Goal: Transaction & Acquisition: Book appointment/travel/reservation

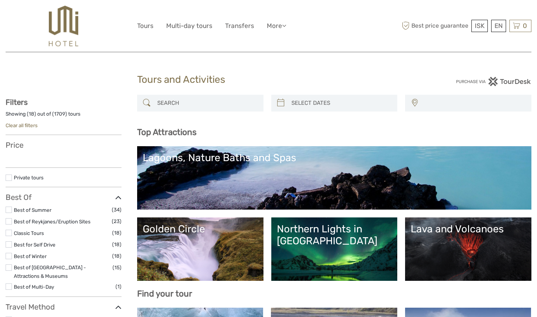
select select
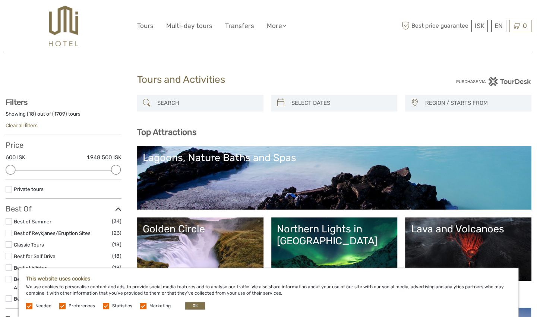
click at [28, 306] on label at bounding box center [29, 306] width 6 height 6
click at [63, 305] on label at bounding box center [62, 306] width 6 height 6
click at [0, 0] on input "checkbox" at bounding box center [0, 0] width 0 height 0
click at [105, 306] on label at bounding box center [106, 306] width 6 height 6
click at [0, 0] on input "checkbox" at bounding box center [0, 0] width 0 height 0
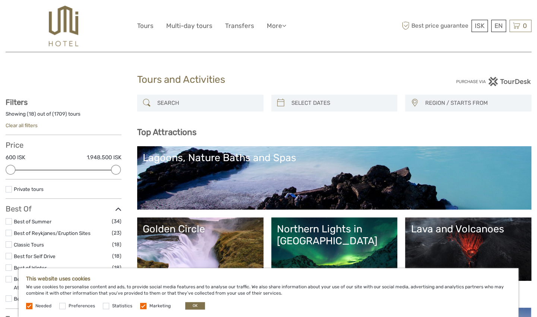
click at [140, 306] on label at bounding box center [143, 306] width 6 height 6
click at [0, 0] on input "checkbox" at bounding box center [0, 0] width 0 height 0
click at [193, 303] on button "OK" at bounding box center [195, 305] width 20 height 7
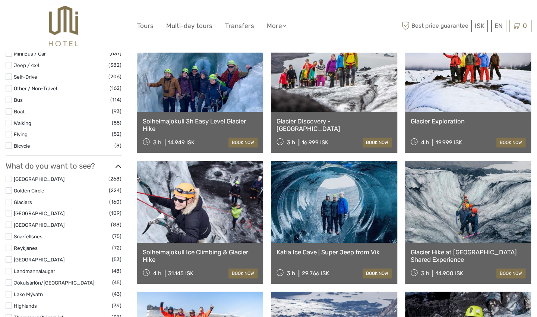
scroll to position [281, 0]
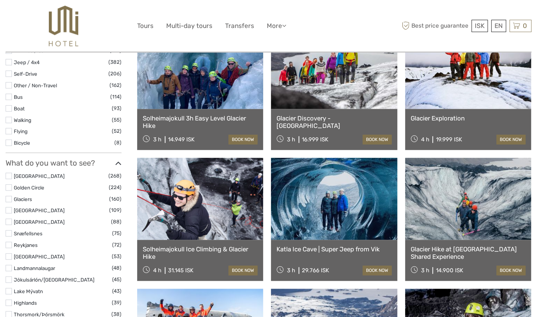
click at [338, 209] on link at bounding box center [334, 199] width 126 height 82
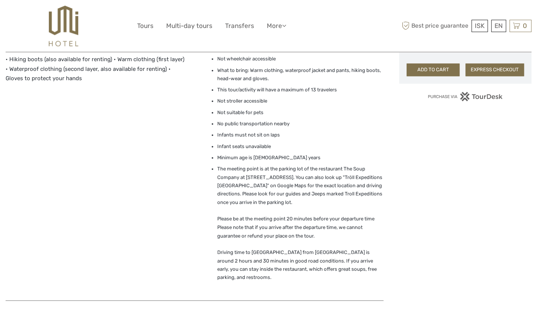
scroll to position [589, 0]
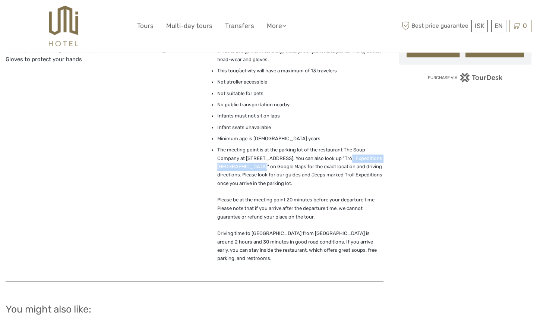
drag, startPoint x: 338, startPoint y: 157, endPoint x: 249, endPoint y: 166, distance: 90.0
click at [249, 166] on li "The meeting point is at the parking lot of the restaurant The Soup Company at […" at bounding box center [300, 208] width 166 height 125
copy li "Tröll Expeditions [GEOGRAPHIC_DATA]"
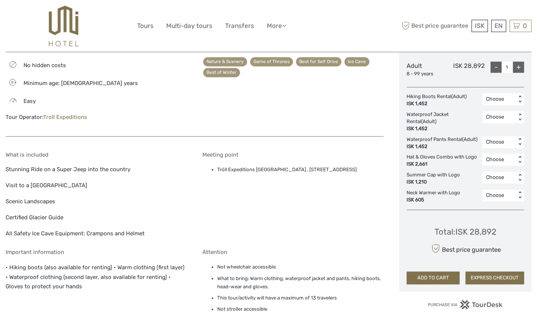
scroll to position [355, 0]
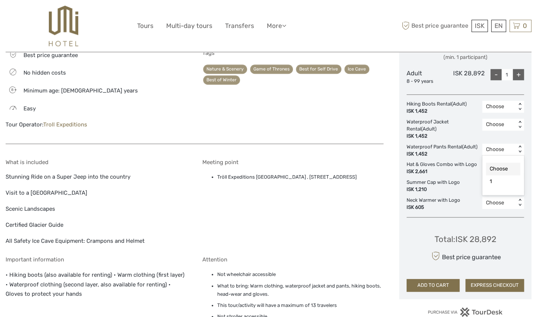
click at [520, 146] on div "< >" at bounding box center [520, 149] width 6 height 8
click at [502, 184] on div "1" at bounding box center [503, 181] width 34 height 13
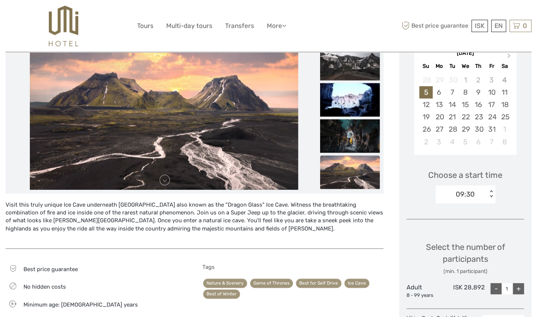
scroll to position [112, 0]
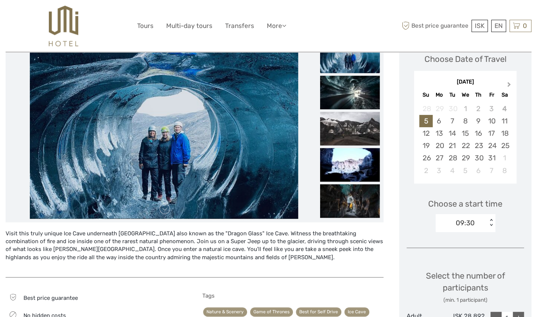
click at [509, 85] on span "Next Month" at bounding box center [509, 86] width 0 height 11
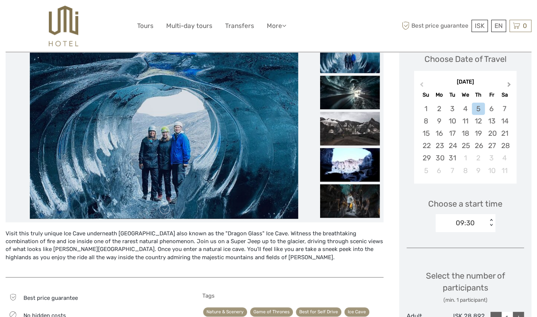
click at [509, 85] on span "Next Month" at bounding box center [509, 86] width 0 height 11
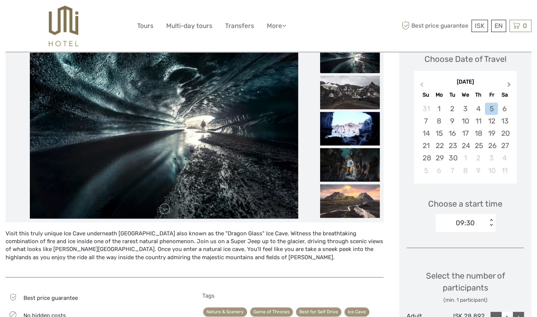
click at [509, 85] on span "Next Month" at bounding box center [509, 86] width 0 height 11
click at [503, 119] on div "11" at bounding box center [504, 121] width 13 height 12
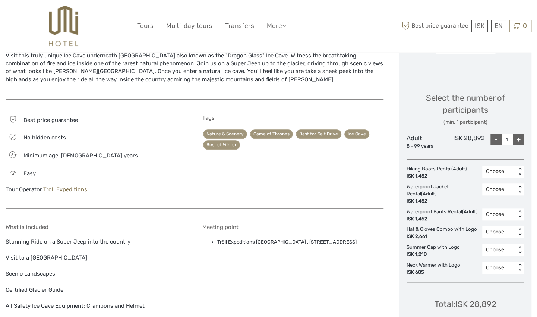
scroll to position [293, 0]
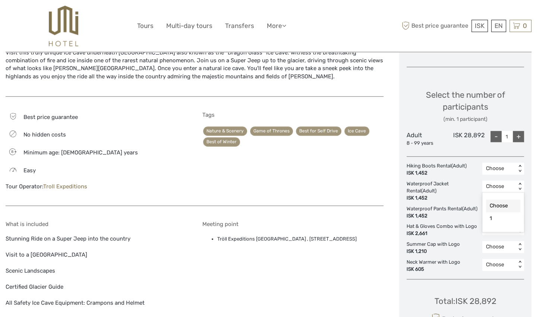
click at [520, 187] on div "< >" at bounding box center [520, 187] width 6 height 8
click at [505, 218] on div "1" at bounding box center [503, 218] width 34 height 13
click at [520, 211] on div "< >" at bounding box center [520, 211] width 6 height 8
click at [501, 243] on div "1" at bounding box center [503, 243] width 34 height 13
click at [372, 283] on div "Meeting point Tröll Expeditions [GEOGRAPHIC_DATA] , [STREET_ADDRESS]" at bounding box center [292, 264] width 181 height 86
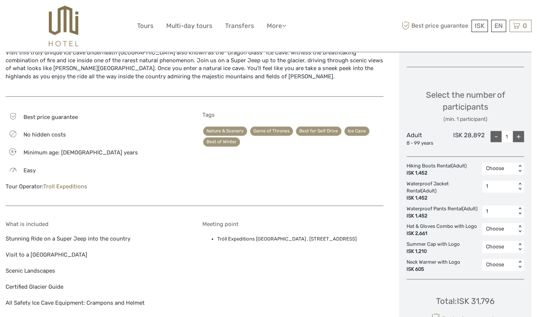
scroll to position [570, 0]
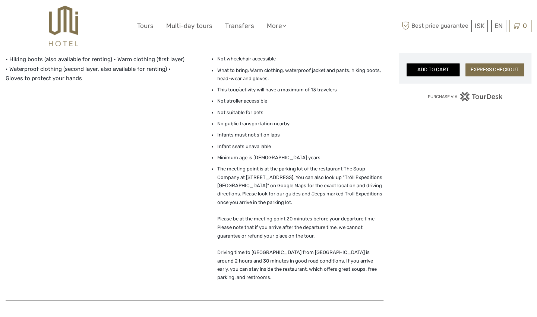
click at [418, 75] on button "ADD TO CART" at bounding box center [433, 69] width 53 height 13
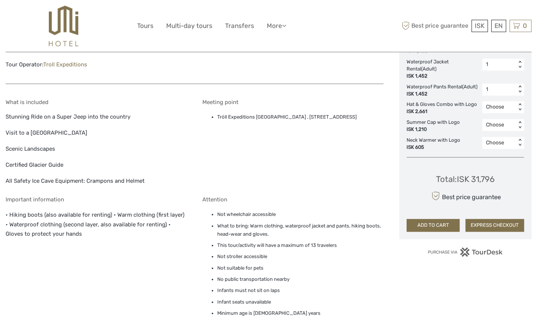
scroll to position [413, 0]
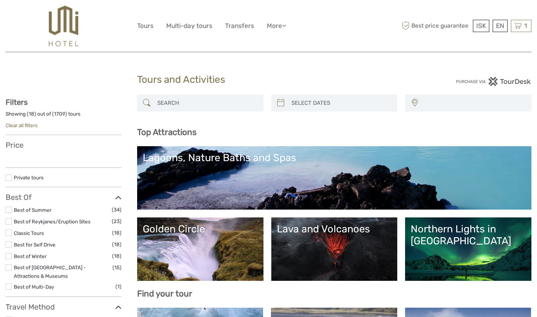
select select
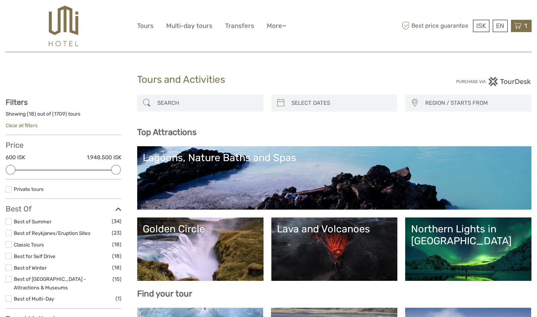
click at [520, 26] on icon at bounding box center [517, 25] width 7 height 9
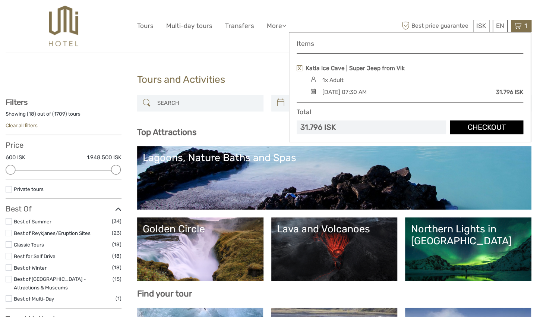
click at [467, 126] on link "Checkout" at bounding box center [486, 127] width 73 height 14
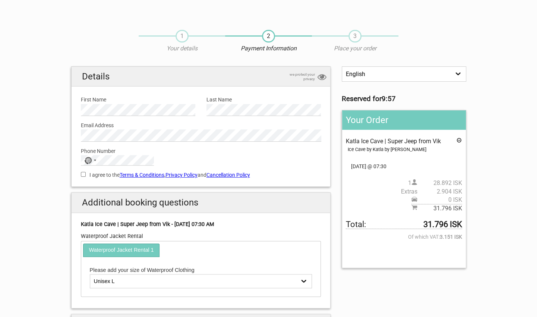
click at [243, 176] on link "Cancellation Policy" at bounding box center [229, 175] width 44 height 6
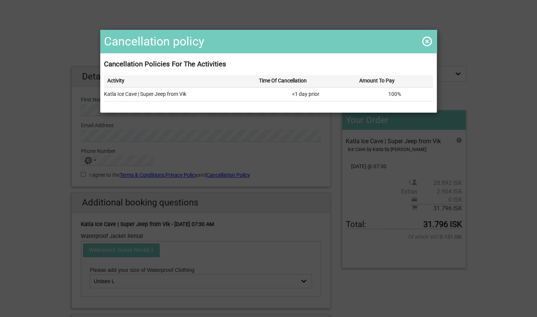
click at [425, 40] on span at bounding box center [427, 41] width 12 height 12
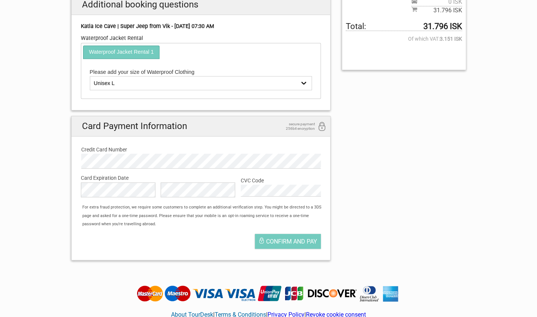
scroll to position [196, 0]
